Goal: Task Accomplishment & Management: Use online tool/utility

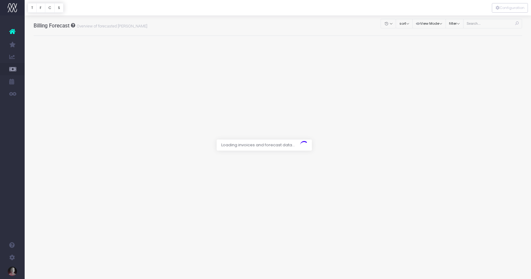
click at [450, 84] on div at bounding box center [265, 139] width 531 height 279
click at [14, 33] on icon at bounding box center [12, 31] width 6 height 8
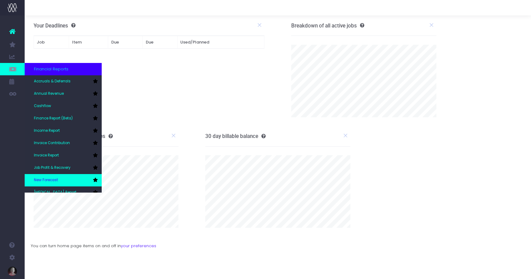
click at [57, 178] on span "New Forecast" at bounding box center [46, 180] width 24 height 6
